Goal: Use online tool/utility: Utilize a website feature to perform a specific function

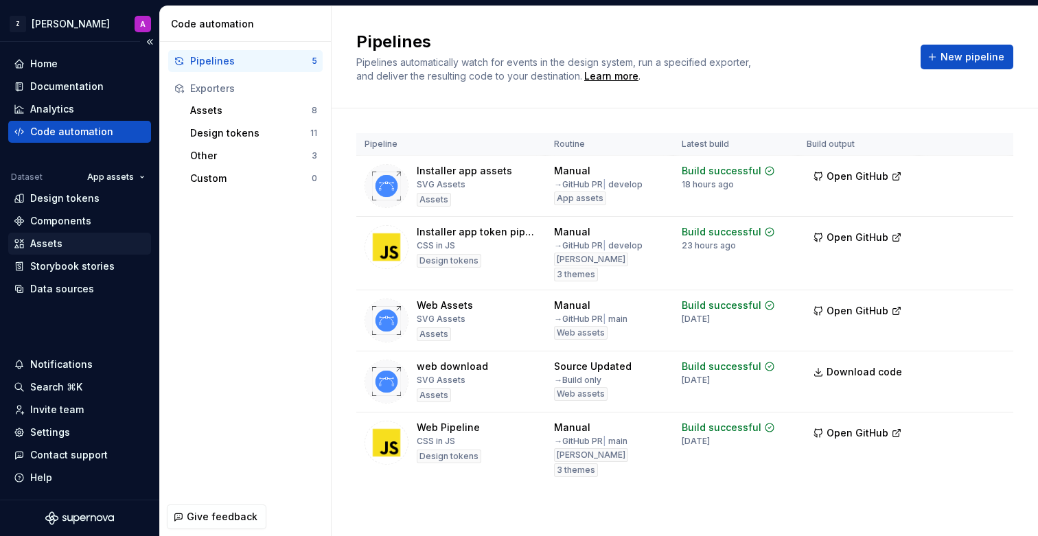
click at [60, 241] on div "Assets" at bounding box center [46, 244] width 32 height 14
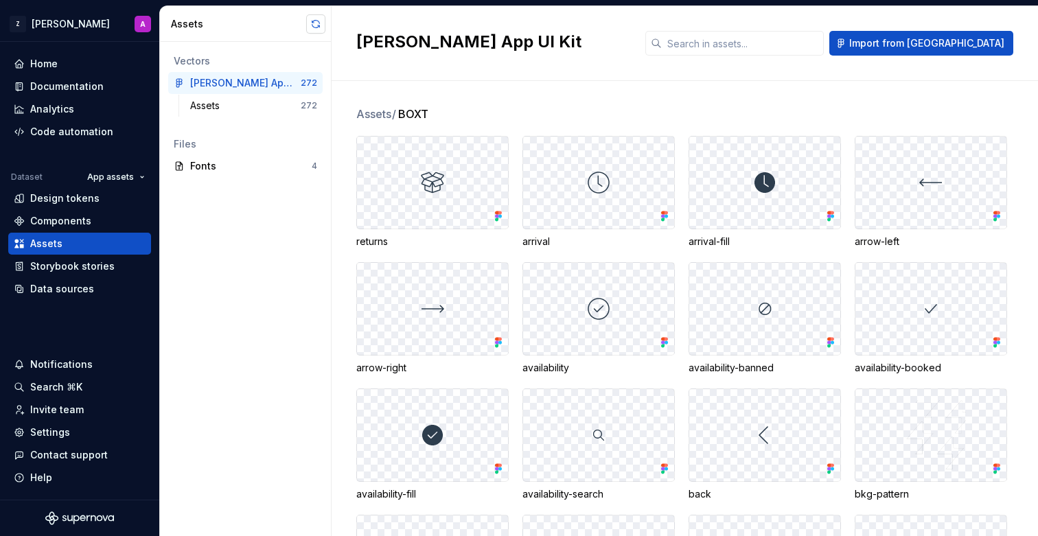
click at [315, 26] on button "button" at bounding box center [315, 23] width 19 height 19
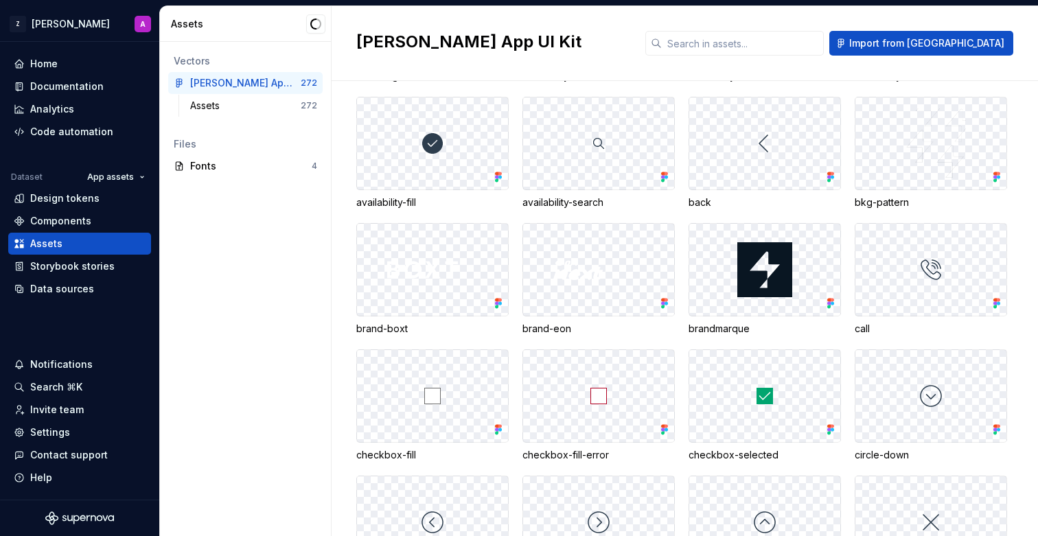
scroll to position [271, 0]
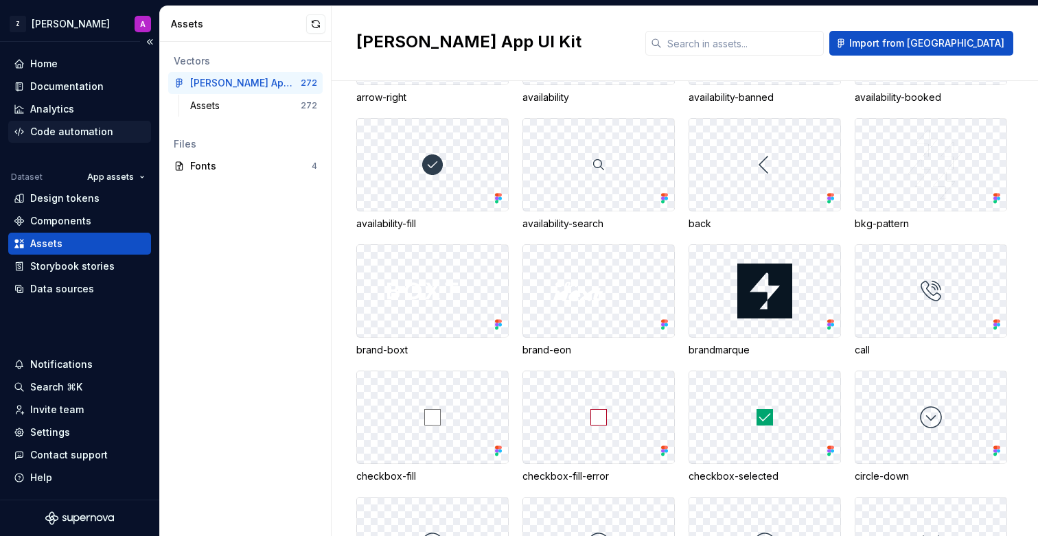
click at [80, 130] on div "Code automation" at bounding box center [71, 132] width 83 height 14
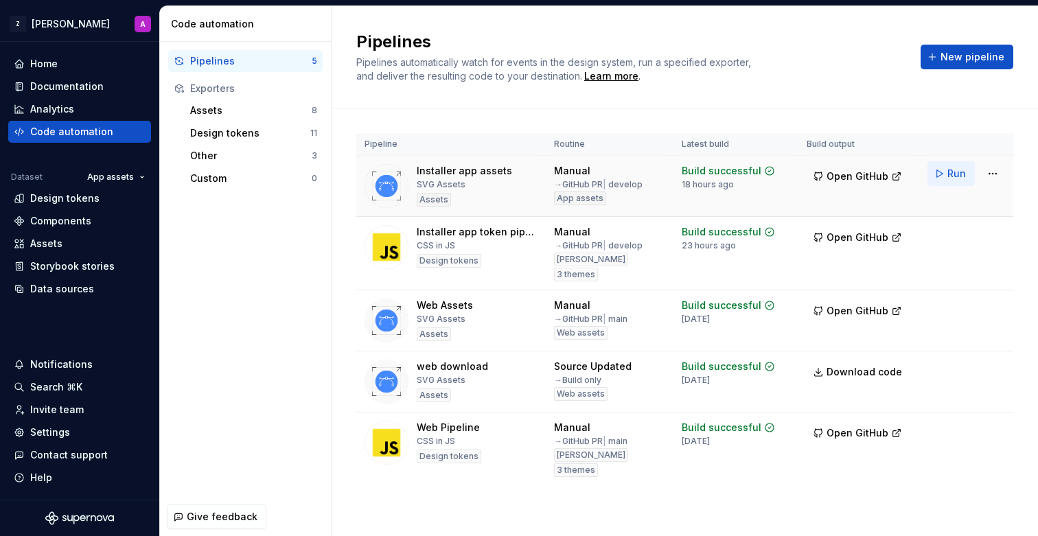
click at [959, 174] on span "Run" at bounding box center [957, 174] width 19 height 14
